Goal: Information Seeking & Learning: Learn about a topic

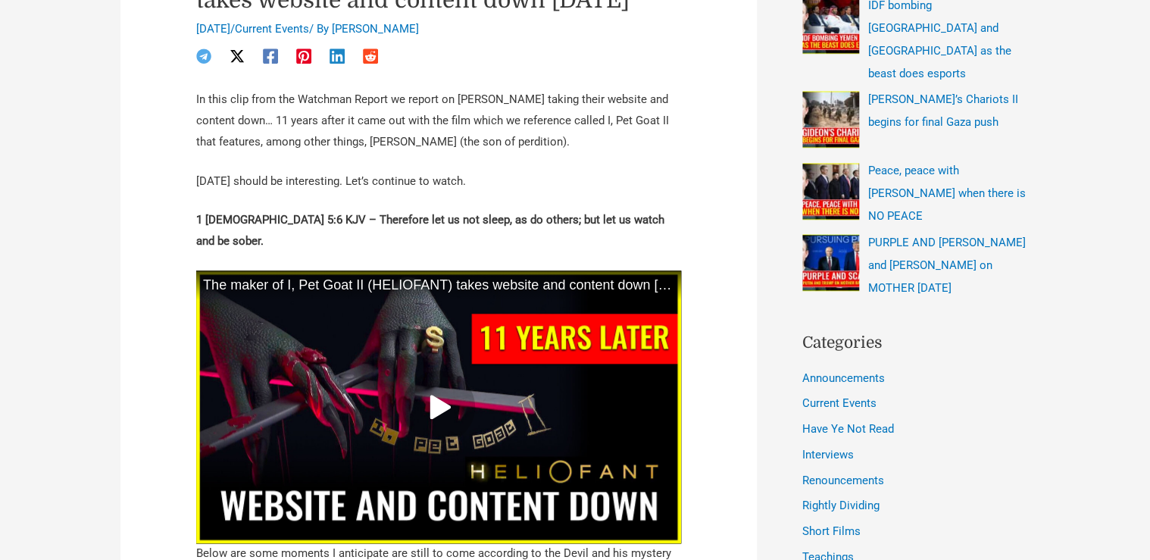
scroll to position [606, 0]
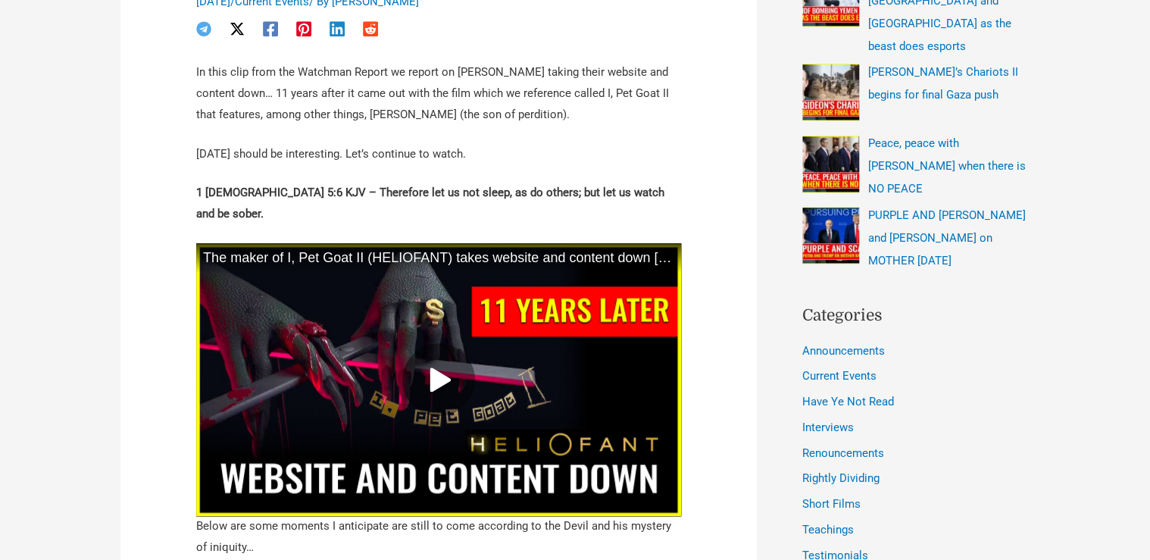
click at [426, 392] on icon at bounding box center [438, 379] width 24 height 24
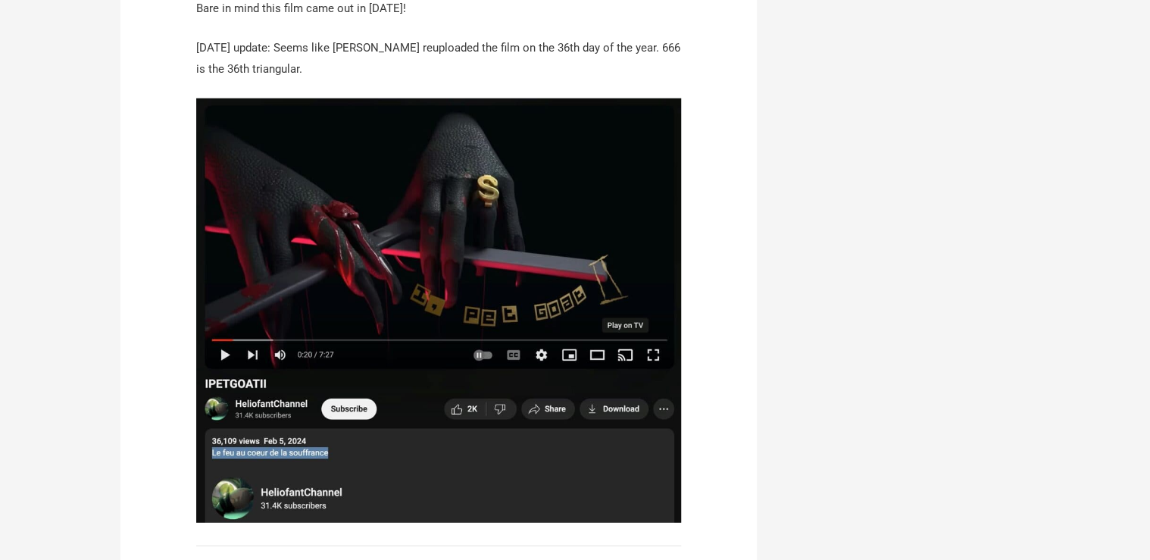
scroll to position [1757, 0]
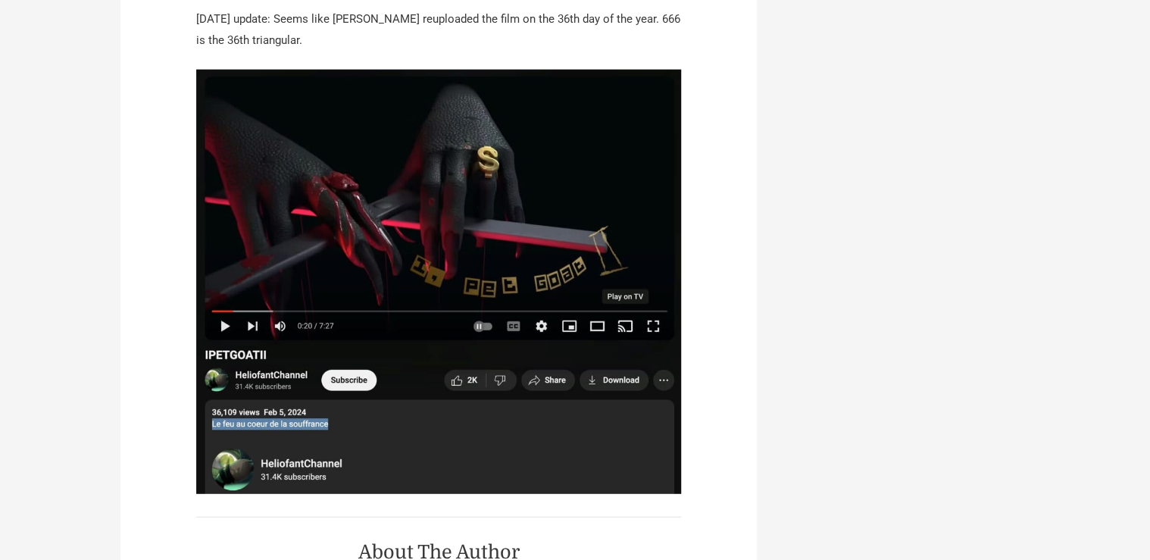
click at [223, 351] on img at bounding box center [438, 282] width 485 height 425
click at [224, 351] on img at bounding box center [438, 282] width 485 height 425
click at [225, 358] on img at bounding box center [438, 282] width 485 height 425
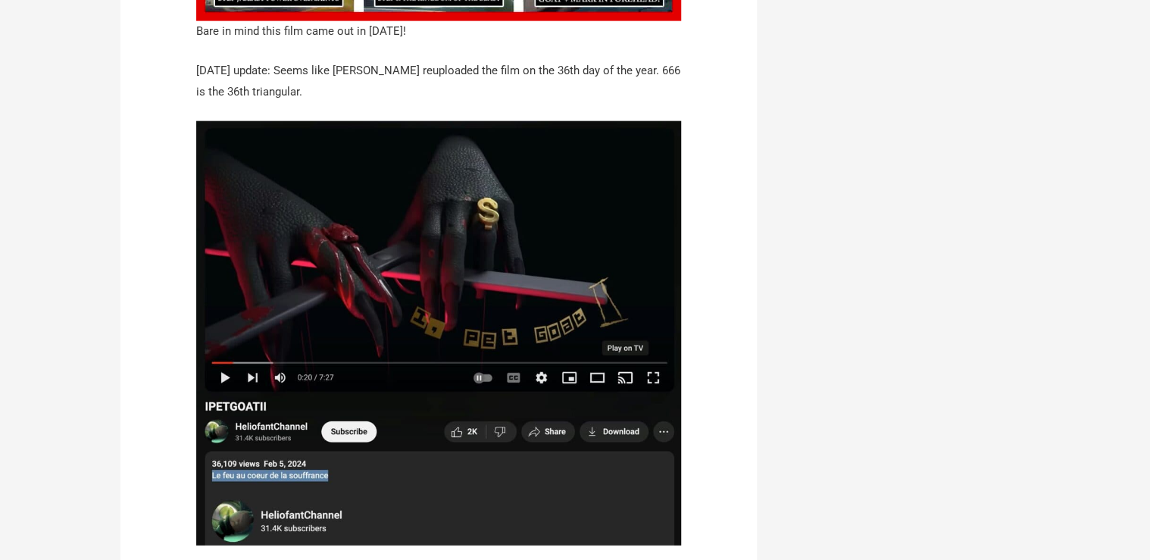
scroll to position [1636, 0]
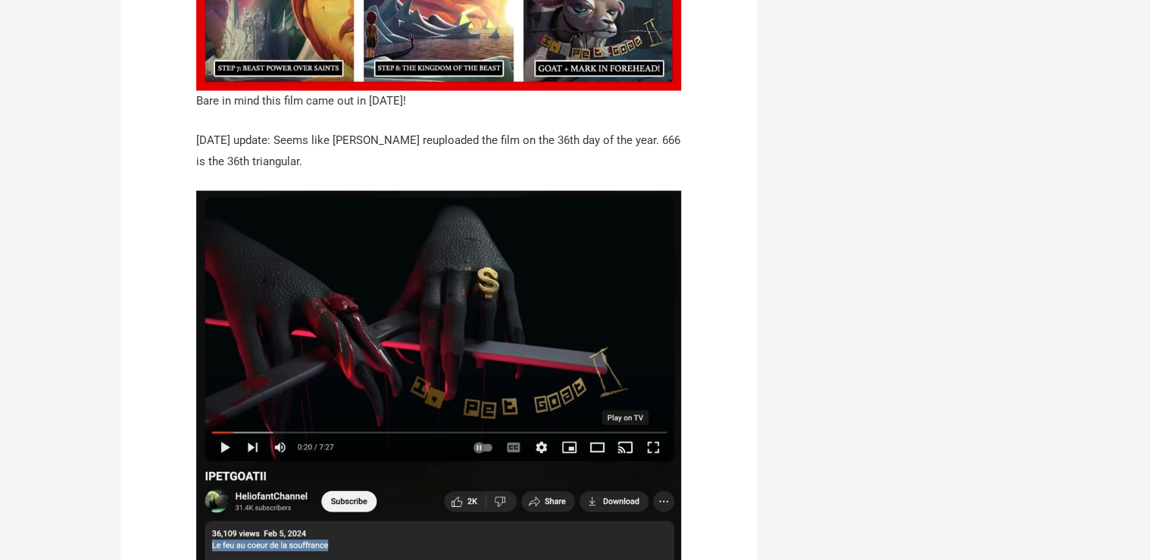
click at [446, 373] on img at bounding box center [438, 403] width 485 height 425
click at [229, 473] on img at bounding box center [438, 403] width 485 height 425
click at [228, 476] on img at bounding box center [438, 403] width 485 height 425
click at [248, 472] on img at bounding box center [438, 403] width 485 height 425
click at [225, 476] on img at bounding box center [438, 403] width 485 height 425
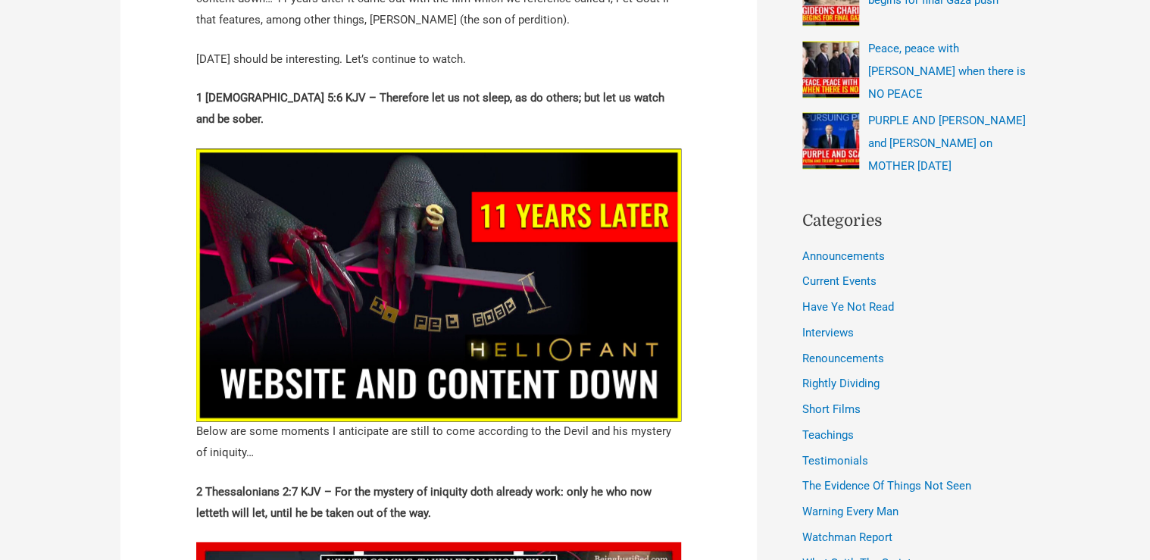
scroll to position [606, 0]
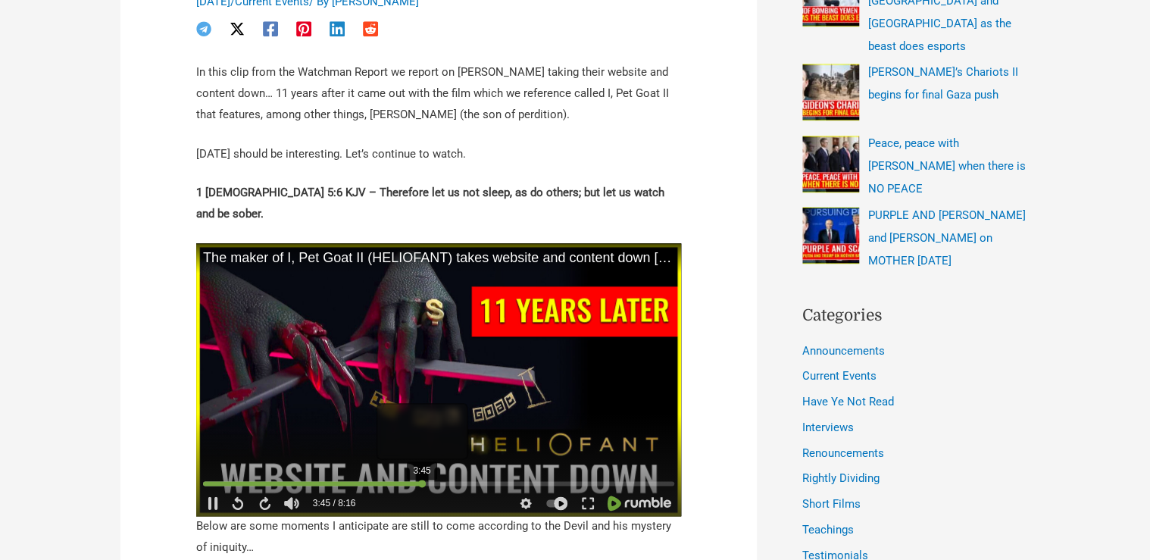
click at [421, 492] on div "3:45" at bounding box center [438, 485] width 471 height 14
click at [482, 485] on div at bounding box center [438, 483] width 471 height 5
